Goal: Task Accomplishment & Management: Use online tool/utility

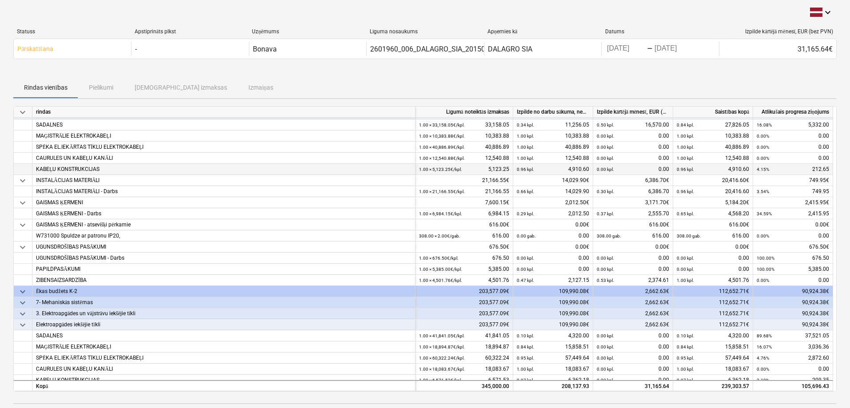
scroll to position [59, 0]
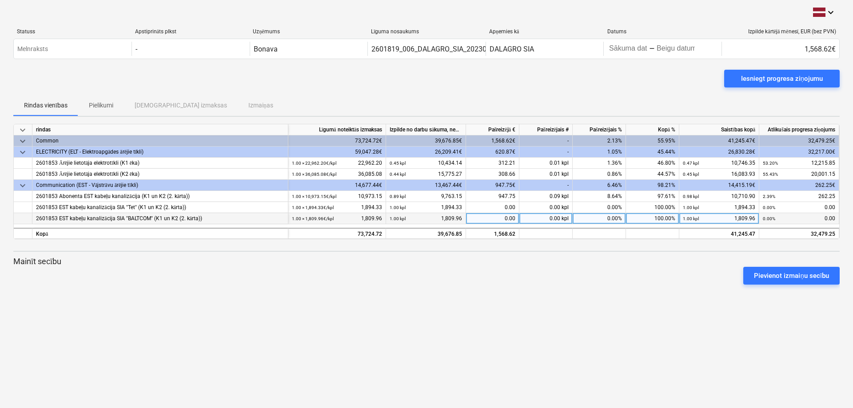
click at [491, 217] on div "0.00" at bounding box center [492, 218] width 53 height 11
click at [495, 216] on div "0.00" at bounding box center [492, 218] width 53 height 11
type input "178.7"
click at [503, 300] on div "keyboard_arrow_down Statuss Apstiprināts plkst Uzņēmums Līguma nosaukums Apņemi…" at bounding box center [426, 204] width 853 height 408
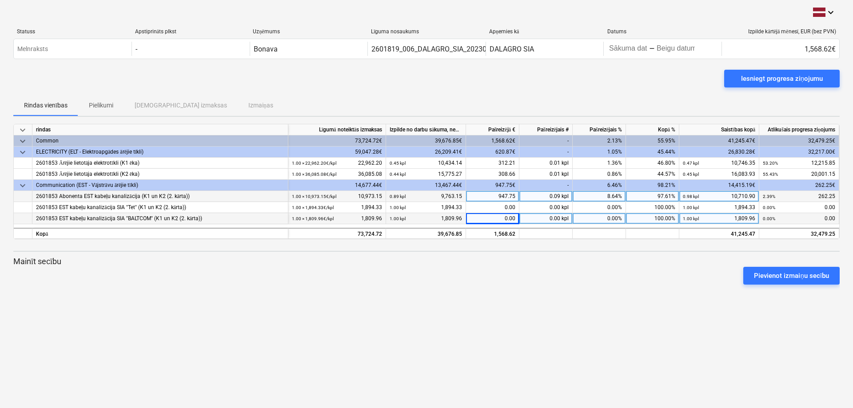
click at [499, 195] on div "947.75" at bounding box center [492, 196] width 53 height 11
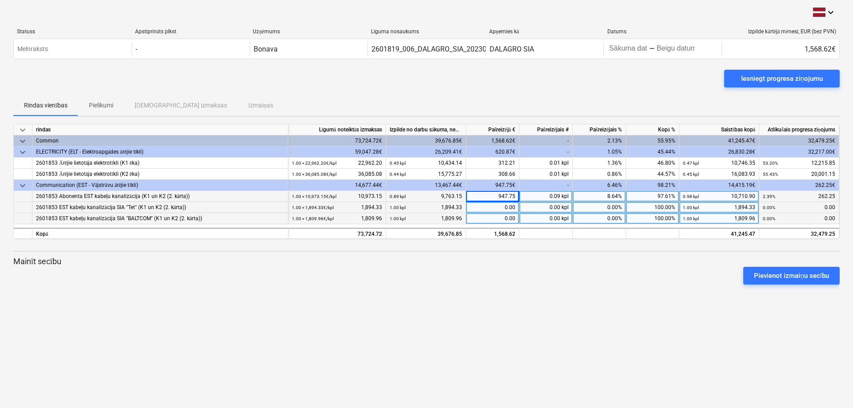
click at [499, 208] on div "0.00" at bounding box center [492, 207] width 53 height 11
click at [499, 215] on div "0.00" at bounding box center [492, 218] width 53 height 11
click at [499, 258] on p "Mainīt secību" at bounding box center [426, 261] width 827 height 11
click at [533, 308] on div "keyboard_arrow_down Statuss Apstiprināts plkst Uzņēmums Līguma nosaukums Apņemi…" at bounding box center [426, 204] width 853 height 408
click at [533, 264] on div "Pievienot izmaiņu secību" at bounding box center [427, 276] width 834 height 25
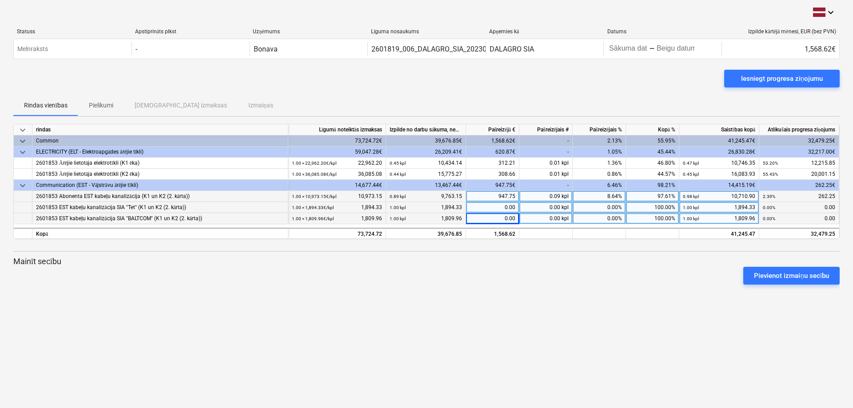
click at [492, 210] on div "0.00" at bounding box center [492, 207] width 53 height 11
click at [559, 275] on div "Pievienot izmaiņu secību" at bounding box center [427, 276] width 834 height 25
click at [506, 222] on div "0.00" at bounding box center [492, 218] width 53 height 11
click at [506, 204] on div "0.00" at bounding box center [492, 207] width 53 height 11
click at [508, 296] on div "keyboard_arrow_down Statuss Apstiprināts plkst Uzņēmums Līguma nosaukums Apņemi…" at bounding box center [426, 204] width 853 height 408
